Goal: Task Accomplishment & Management: Complete application form

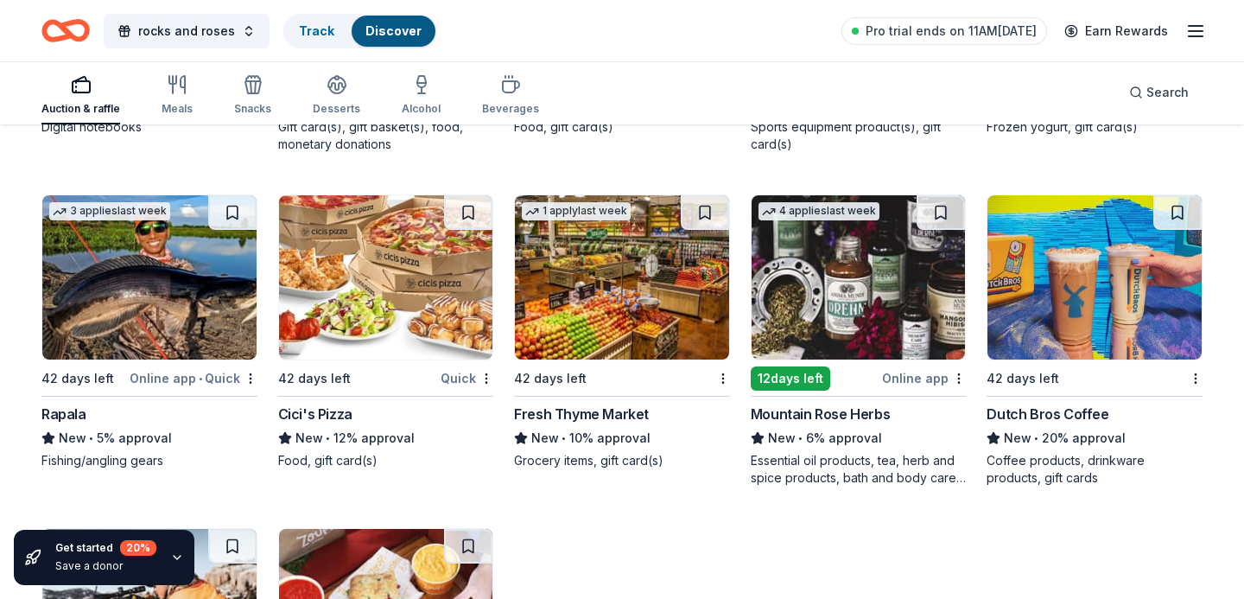
scroll to position [7401, 0]
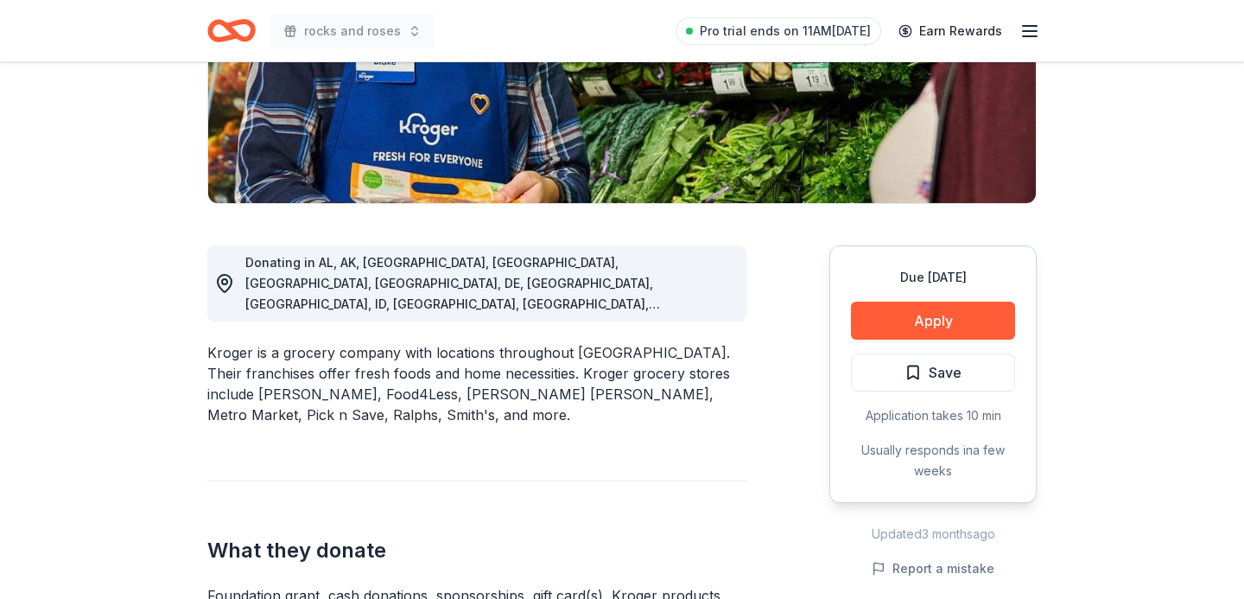
scroll to position [326, 0]
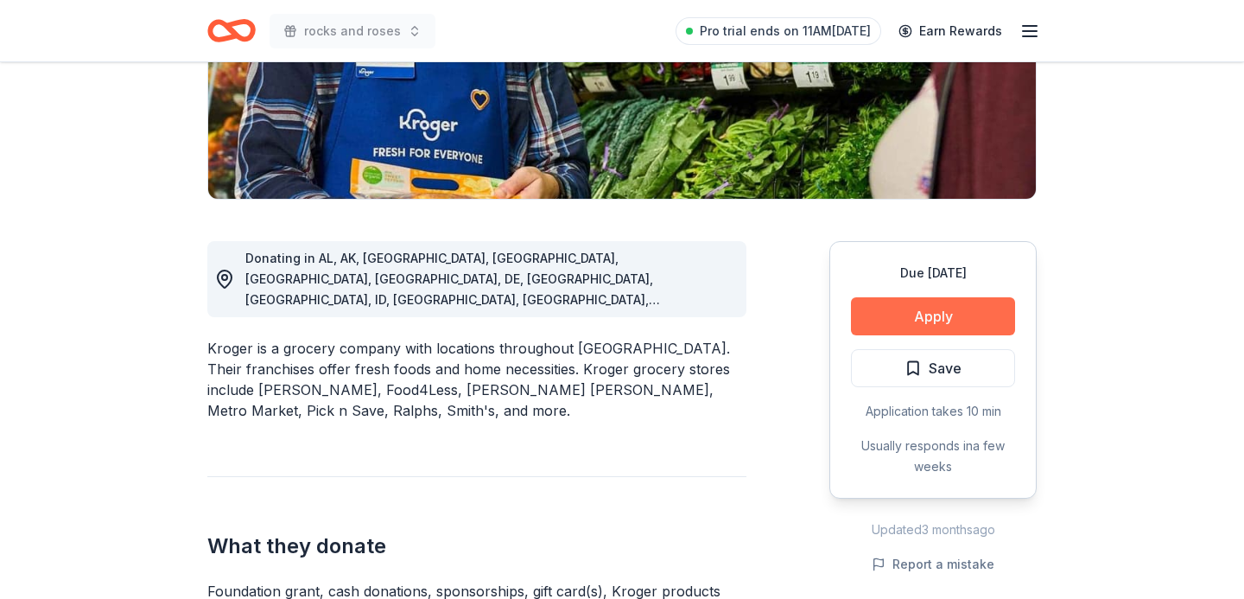
click at [919, 307] on button "Apply" at bounding box center [933, 316] width 164 height 38
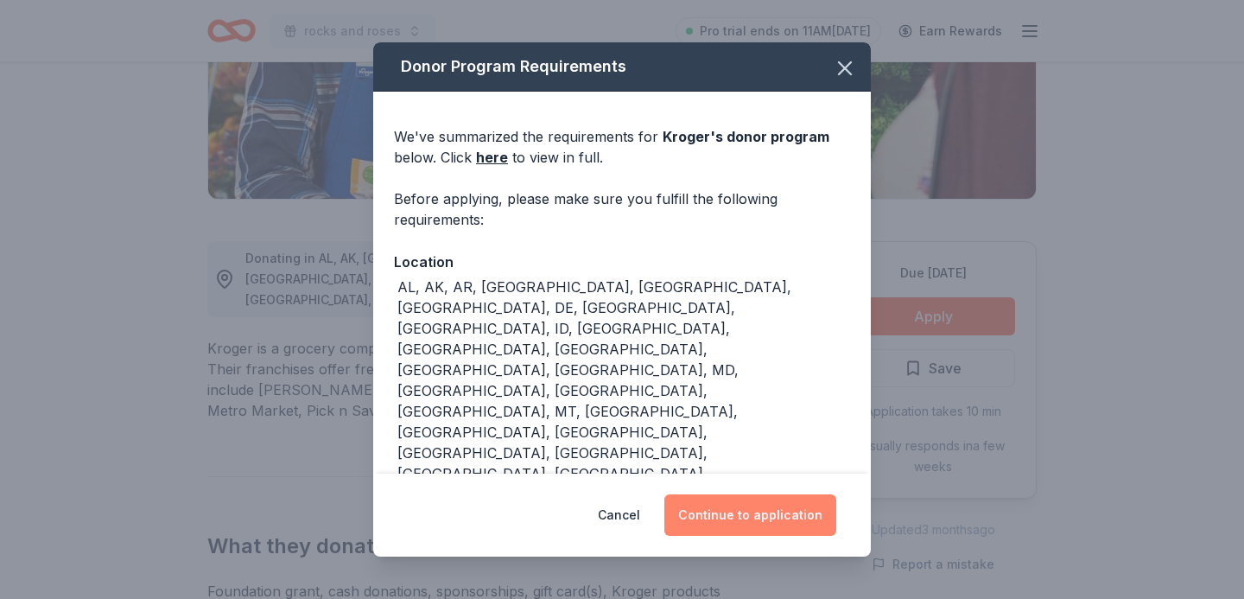
click at [722, 523] on button "Continue to application" at bounding box center [750, 514] width 172 height 41
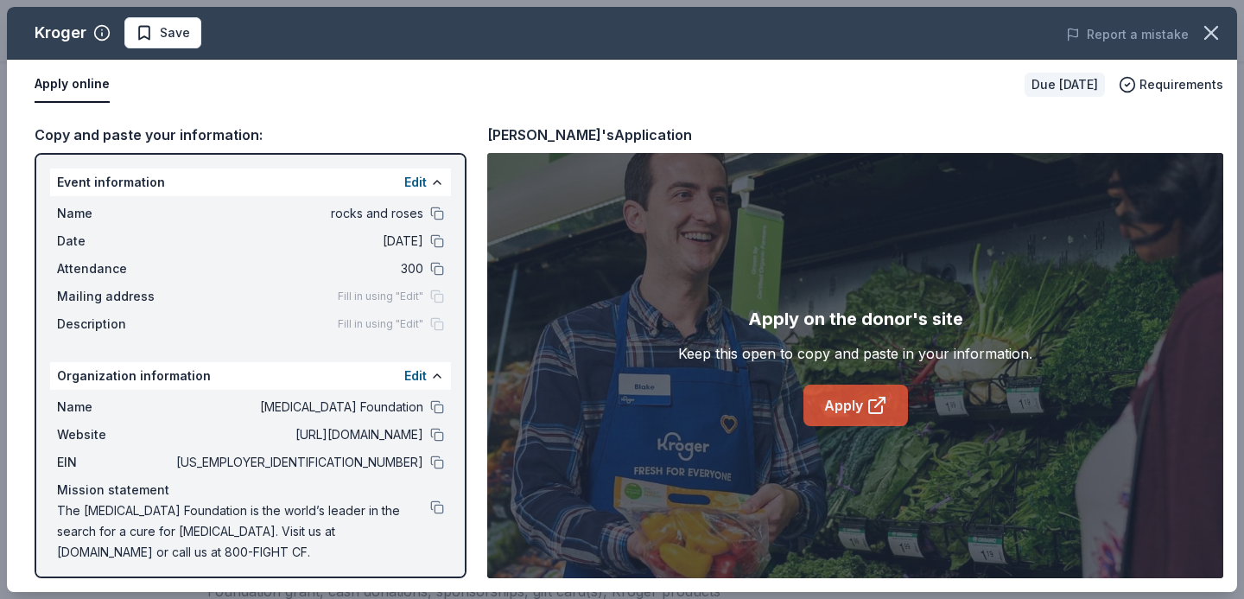
click at [852, 409] on link "Apply" at bounding box center [855, 404] width 105 height 41
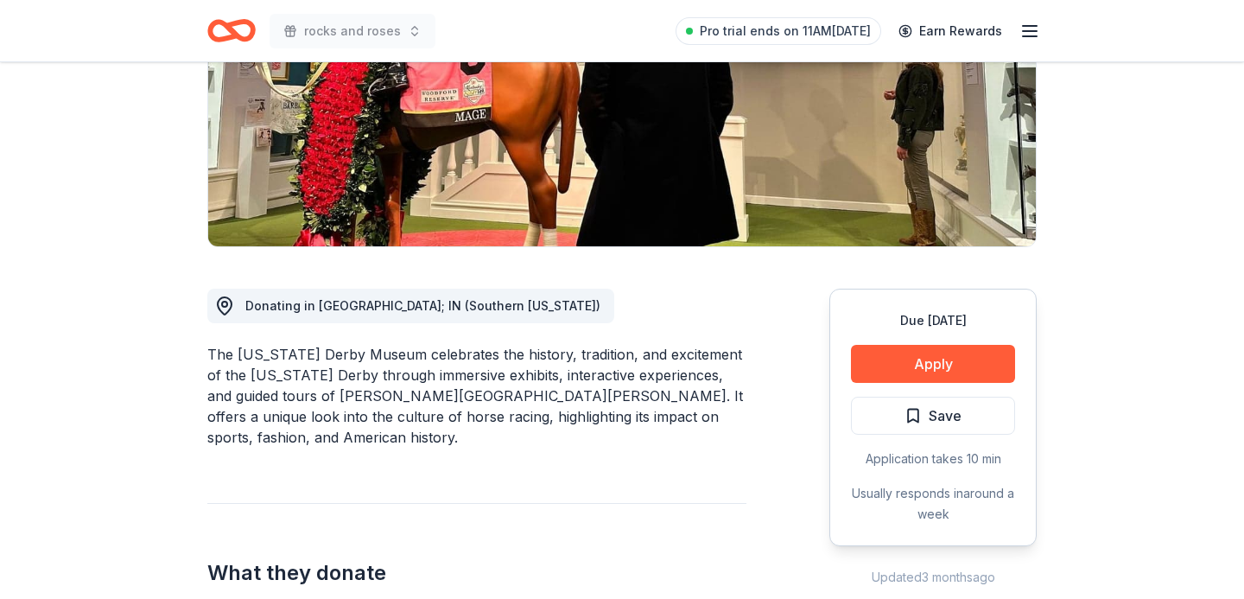
scroll to position [610, 0]
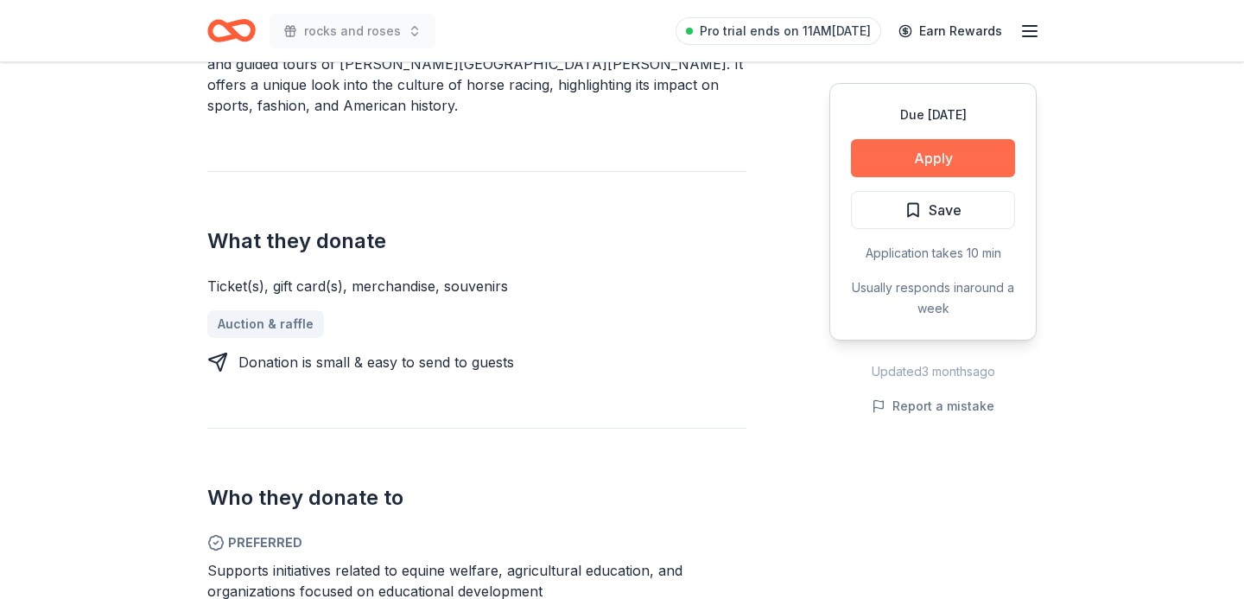
click at [907, 157] on button "Apply" at bounding box center [933, 158] width 164 height 38
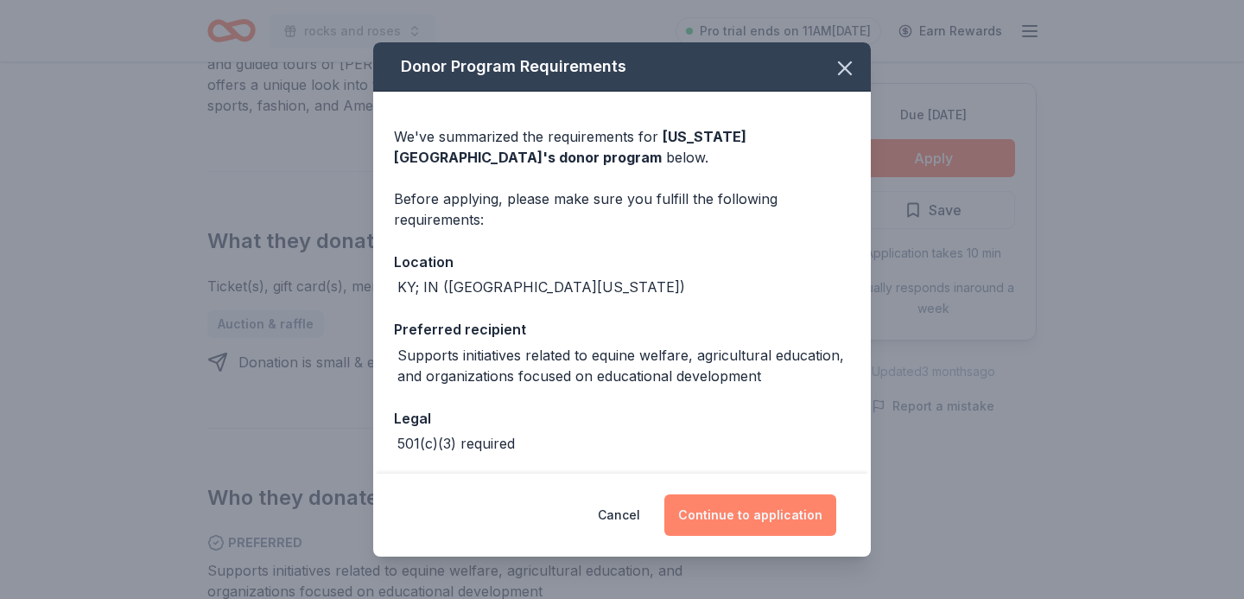
click at [722, 507] on button "Continue to application" at bounding box center [750, 514] width 172 height 41
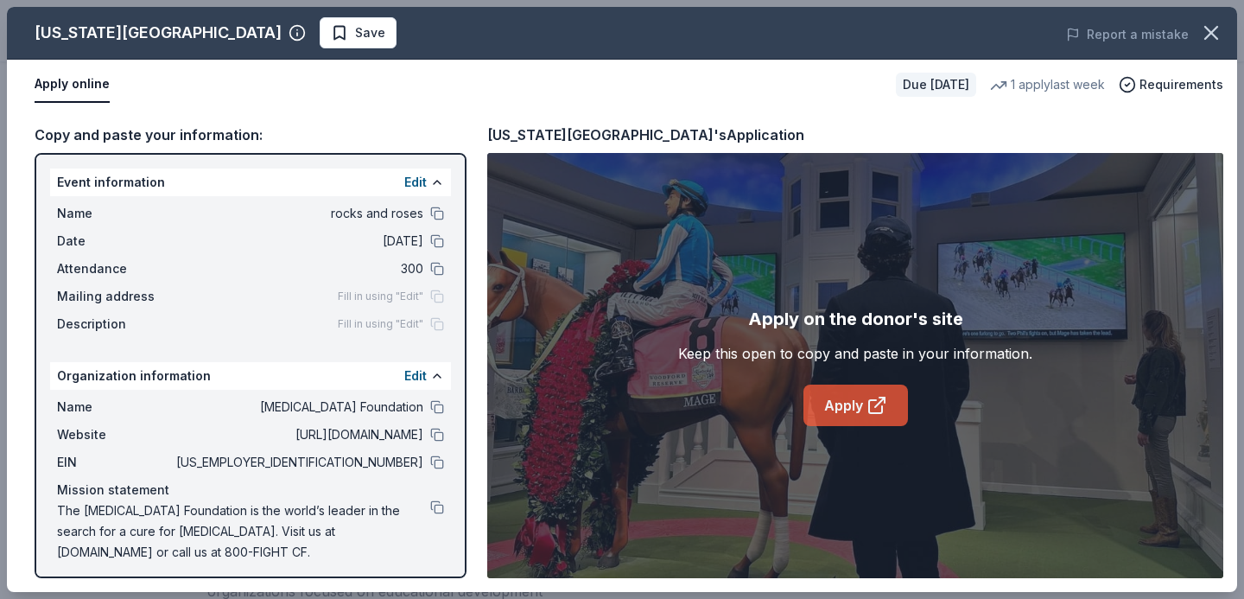
click at [860, 402] on link "Apply" at bounding box center [855, 404] width 105 height 41
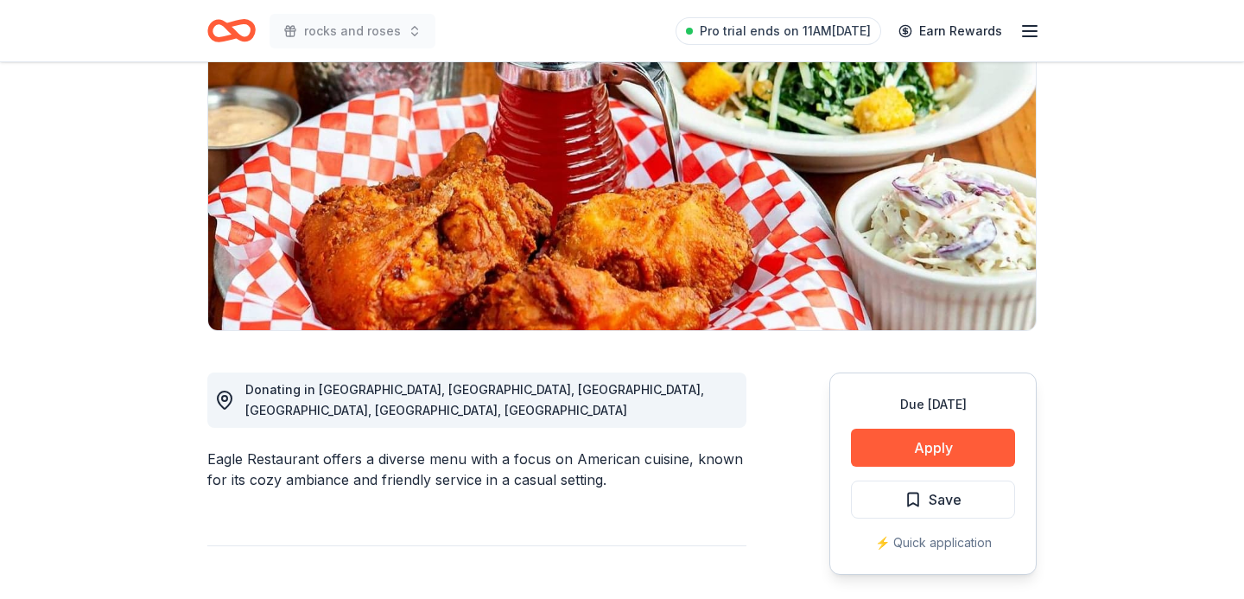
scroll to position [199, 0]
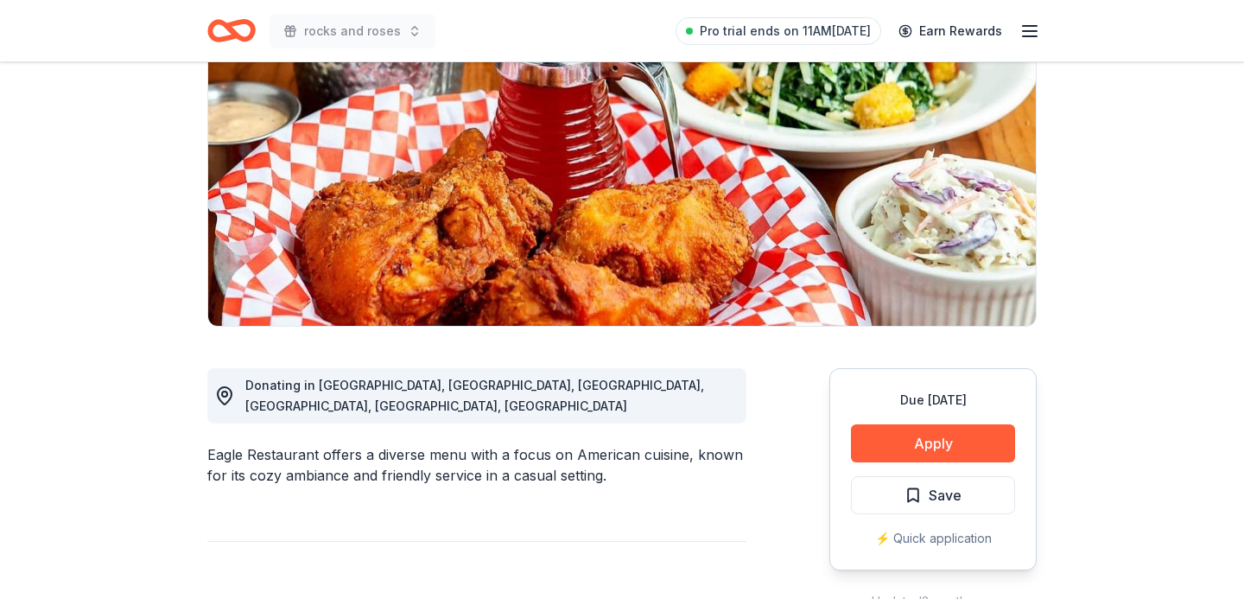
click at [915, 463] on div "Due in 42 days Apply Save ⚡️ Quick application" at bounding box center [932, 469] width 207 height 202
click at [918, 450] on button "Apply" at bounding box center [933, 443] width 164 height 38
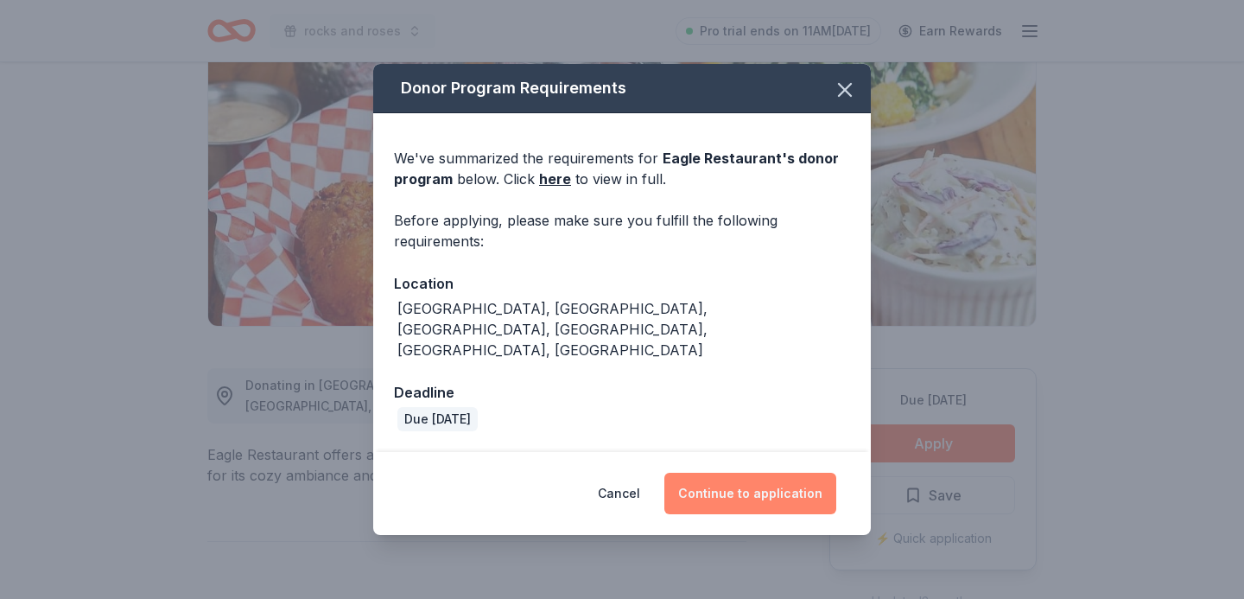
click at [738, 472] on button "Continue to application" at bounding box center [750, 492] width 172 height 41
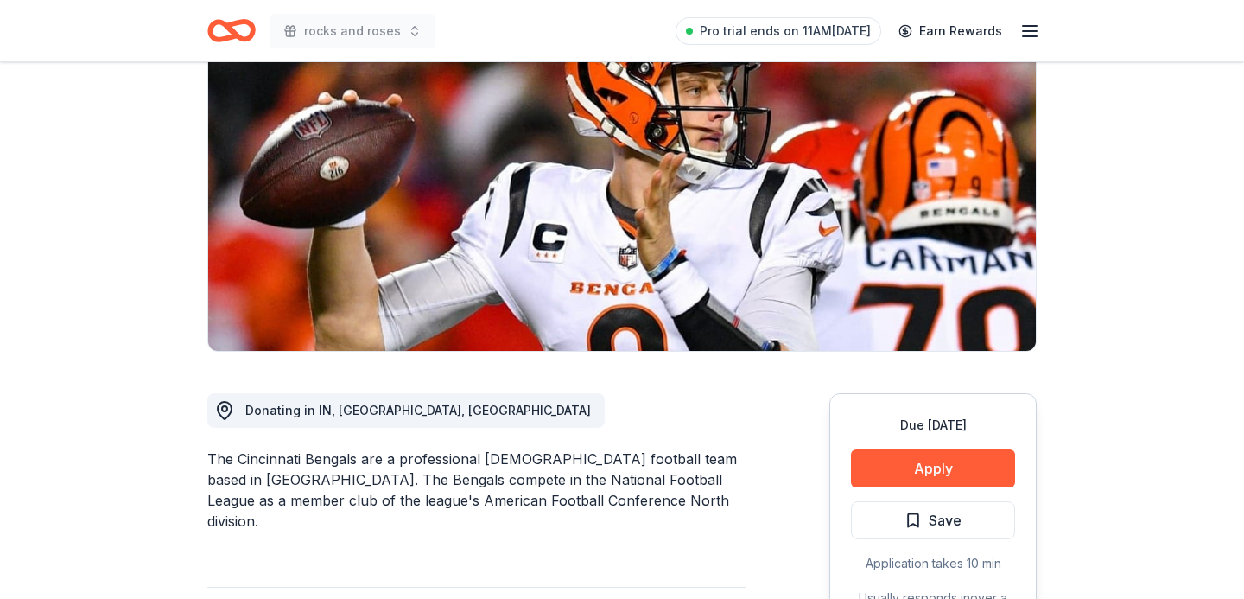
scroll to position [174, 0]
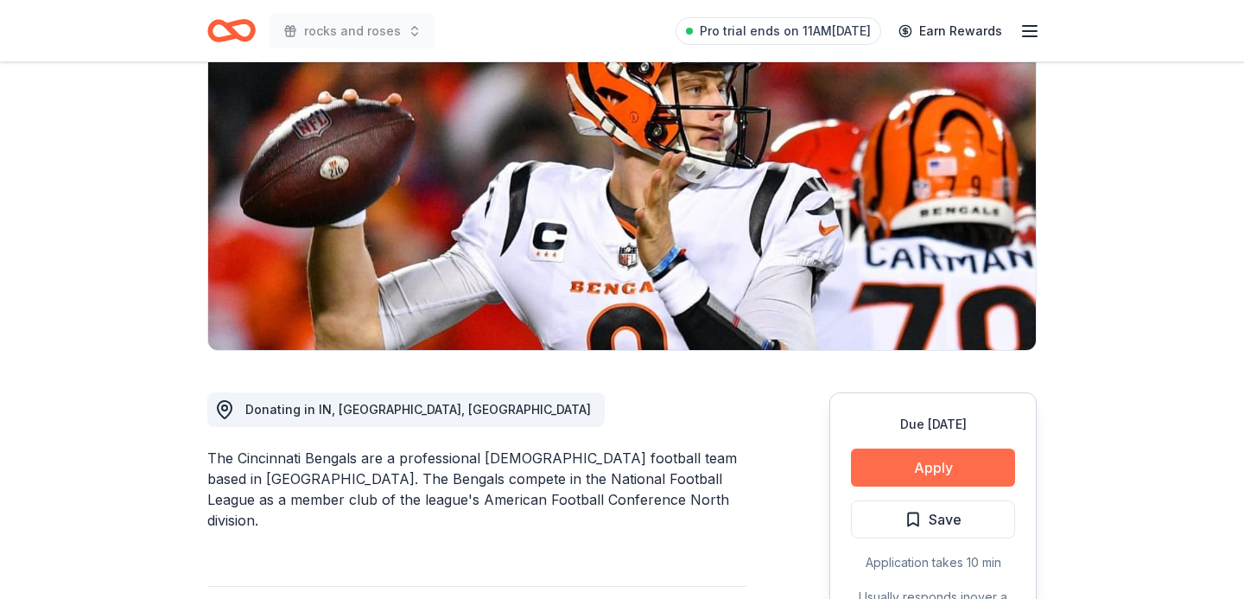
click at [908, 477] on button "Apply" at bounding box center [933, 467] width 164 height 38
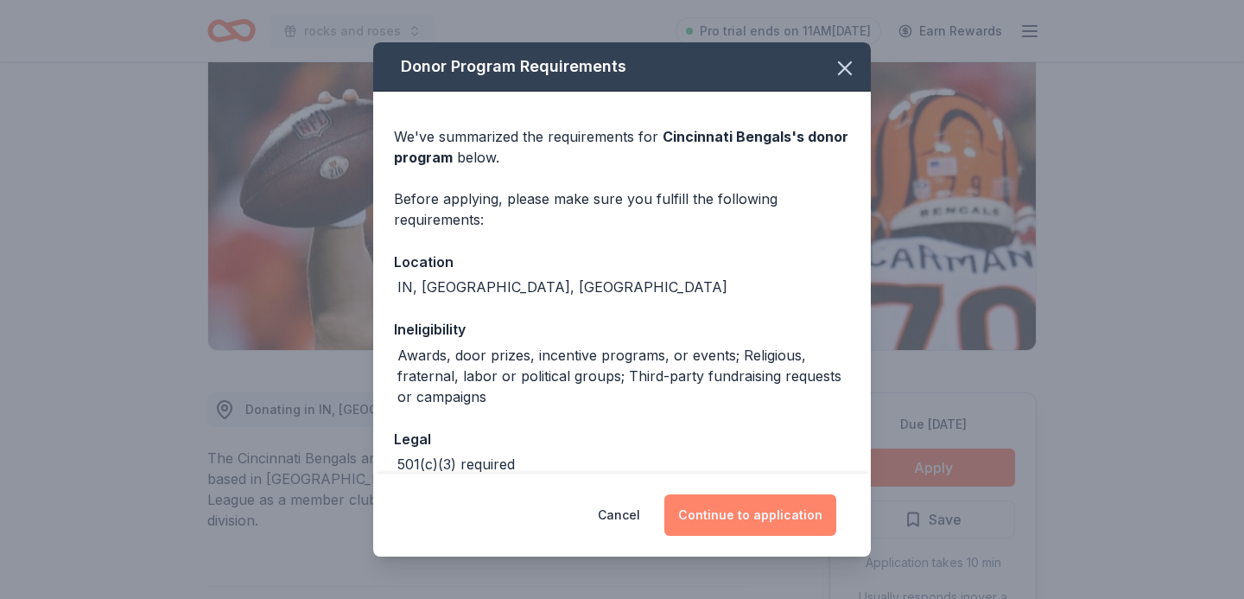
click at [774, 513] on button "Continue to application" at bounding box center [750, 514] width 172 height 41
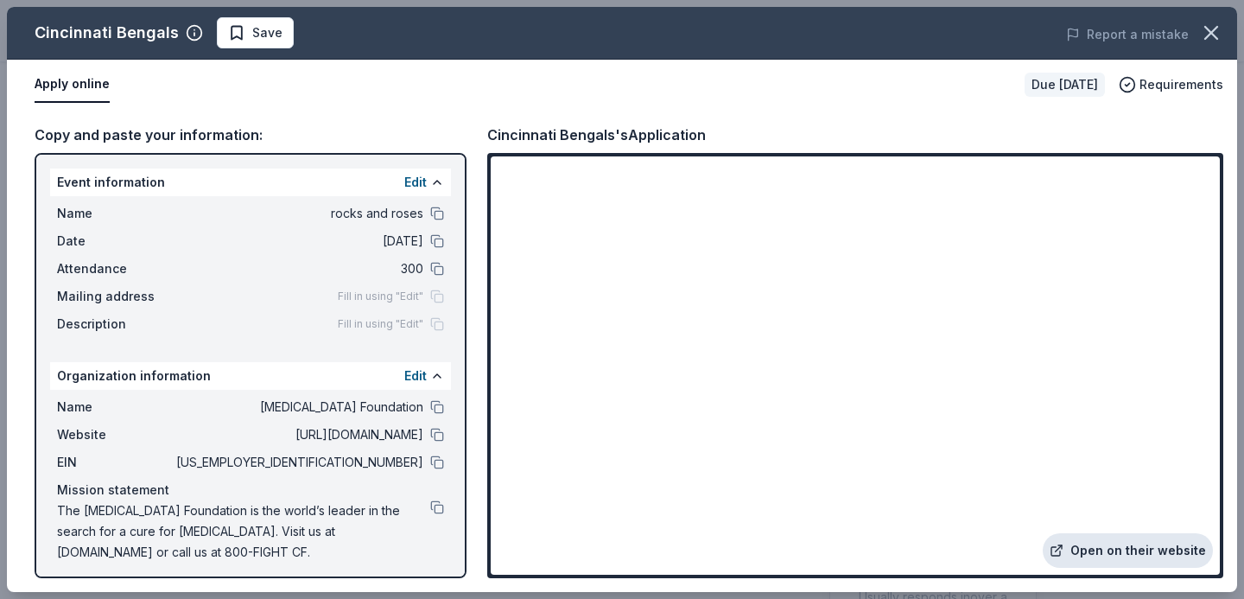
click at [1091, 543] on link "Open on their website" at bounding box center [1127, 550] width 170 height 35
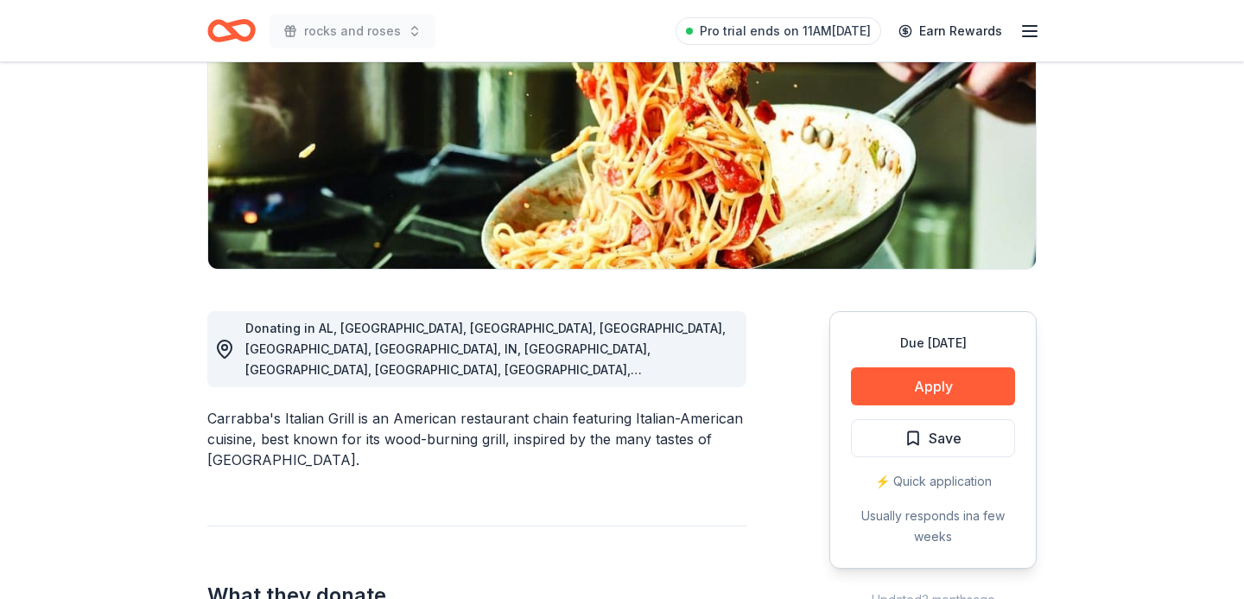
scroll to position [259, 0]
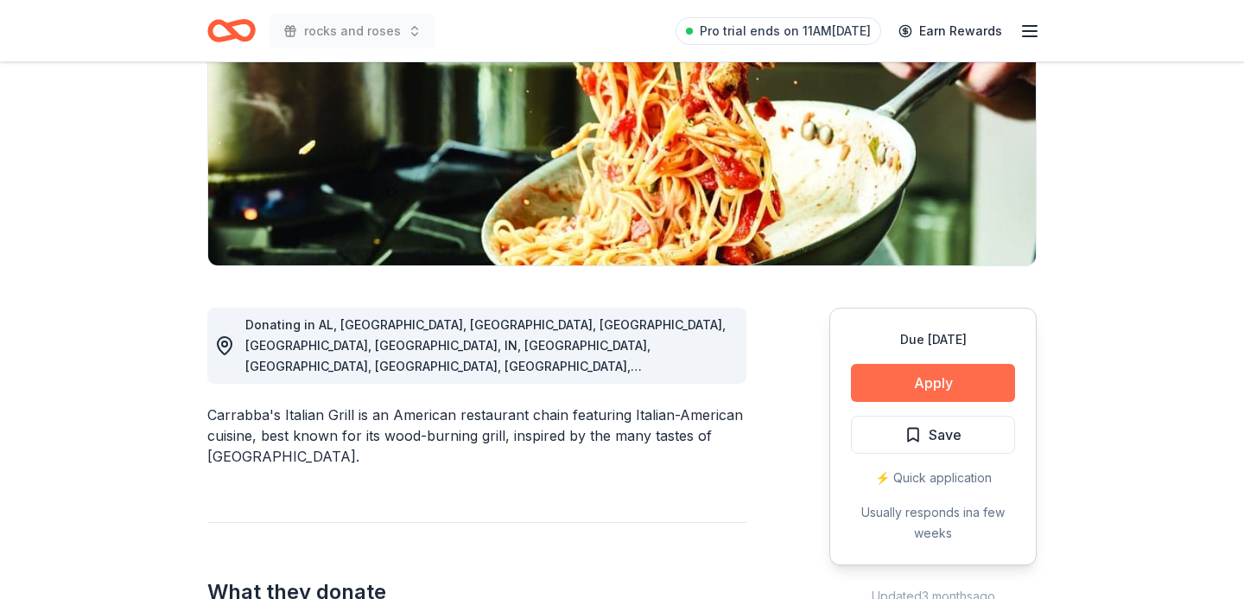
click at [886, 381] on button "Apply" at bounding box center [933, 383] width 164 height 38
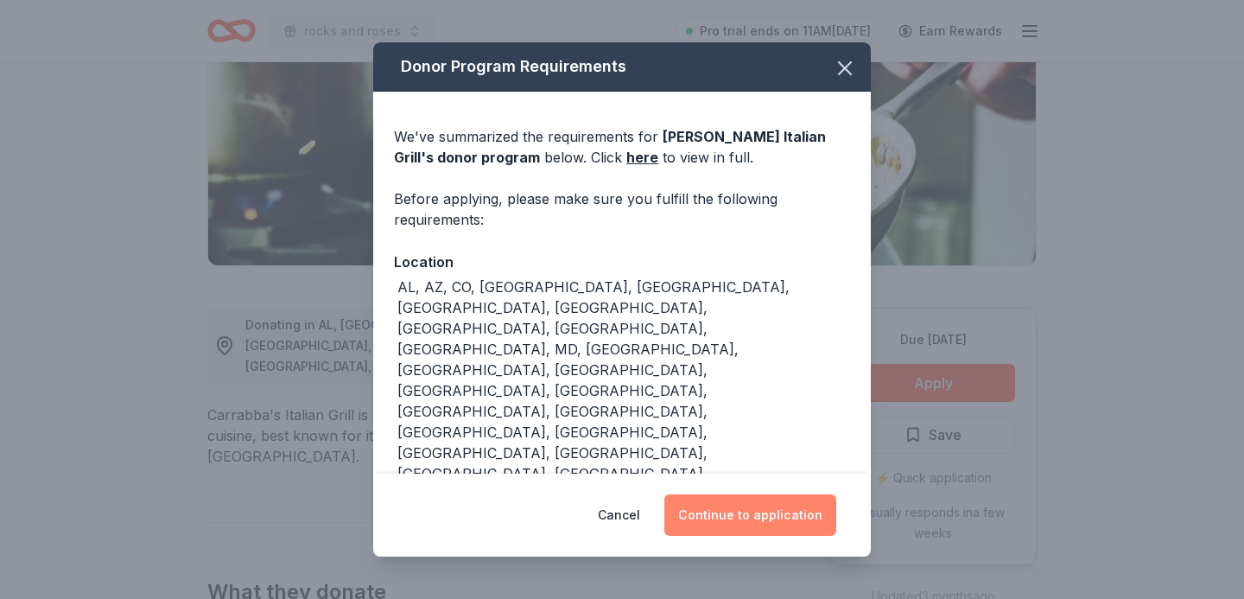
click at [804, 504] on button "Continue to application" at bounding box center [750, 514] width 172 height 41
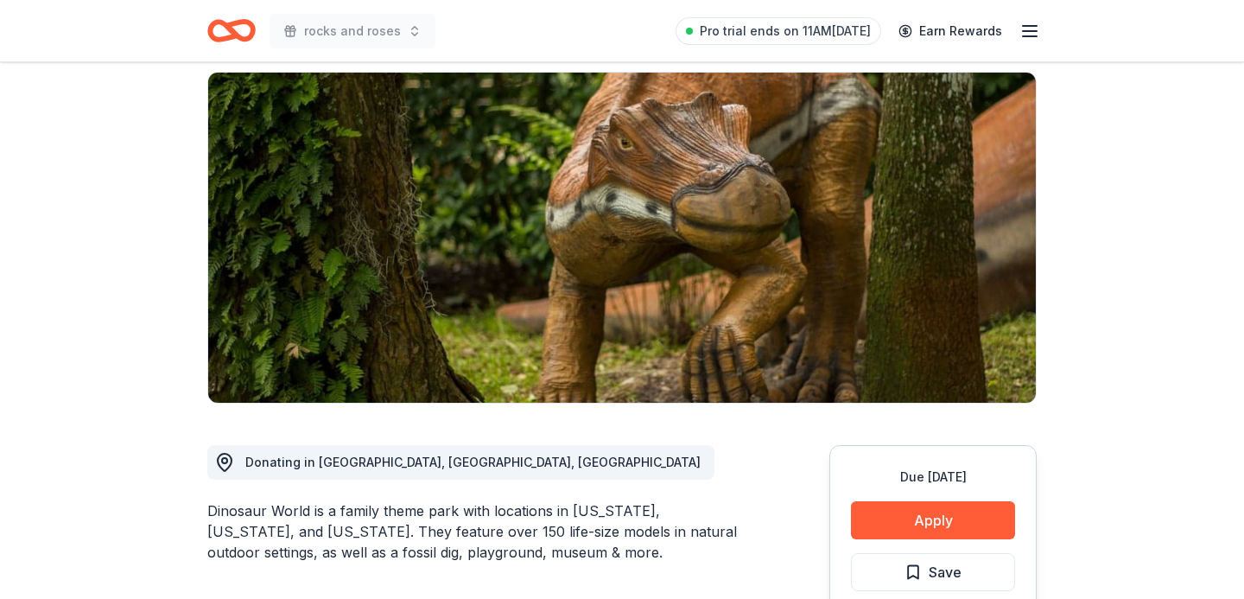
scroll to position [213, 0]
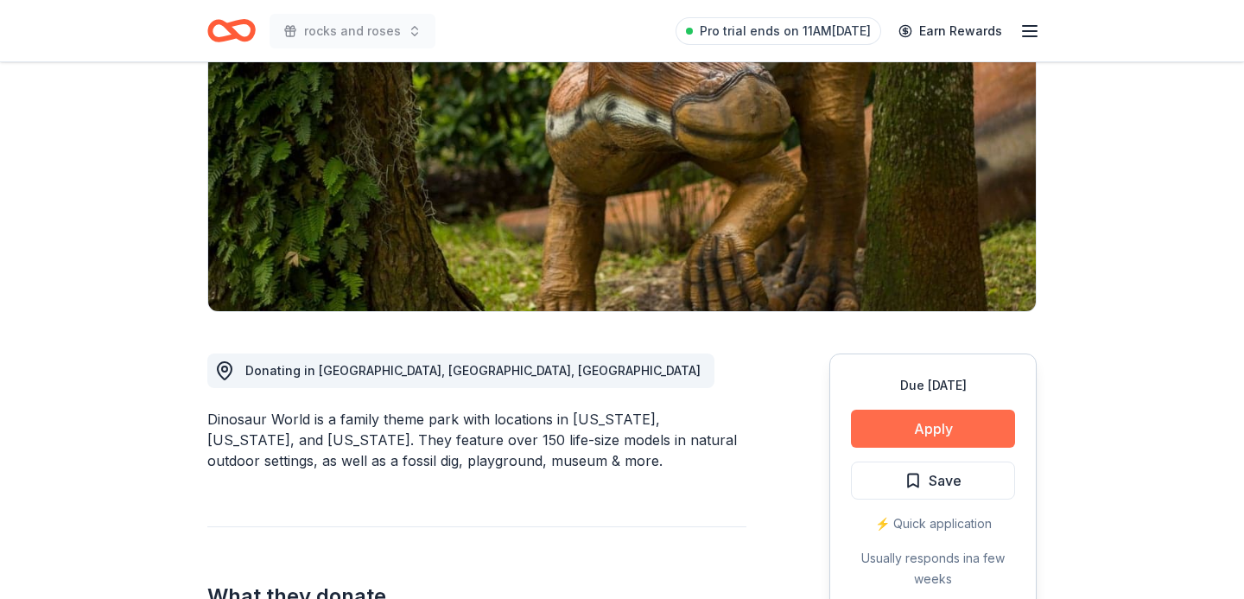
click at [973, 433] on button "Apply" at bounding box center [933, 428] width 164 height 38
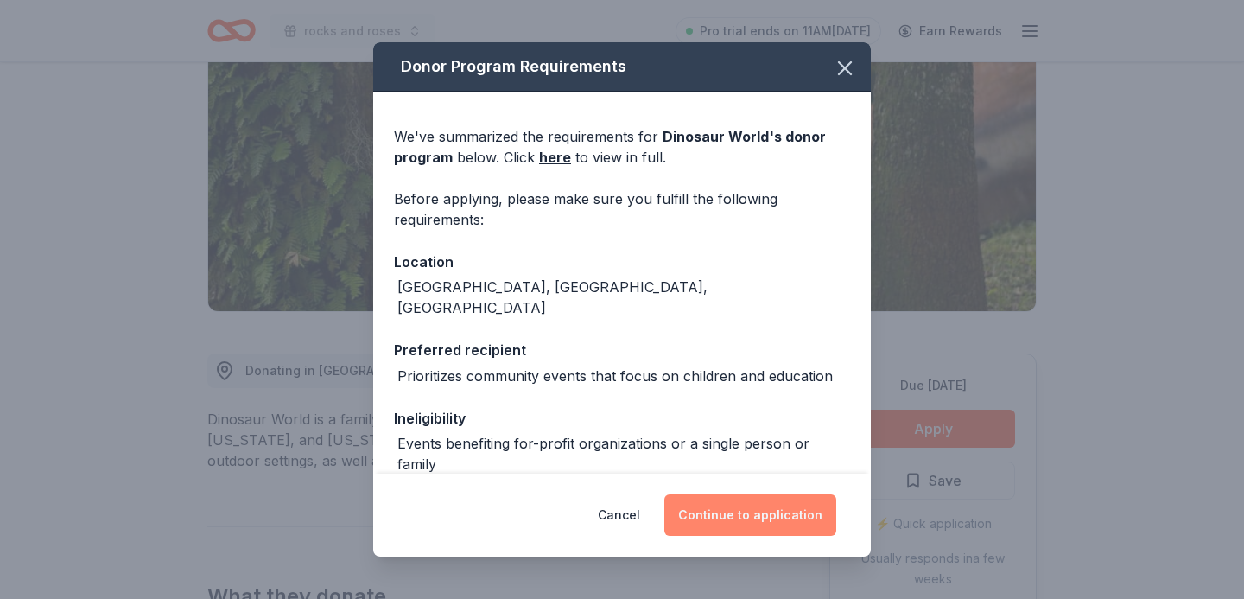
click at [765, 513] on button "Continue to application" at bounding box center [750, 514] width 172 height 41
